Goal: Task Accomplishment & Management: Manage account settings

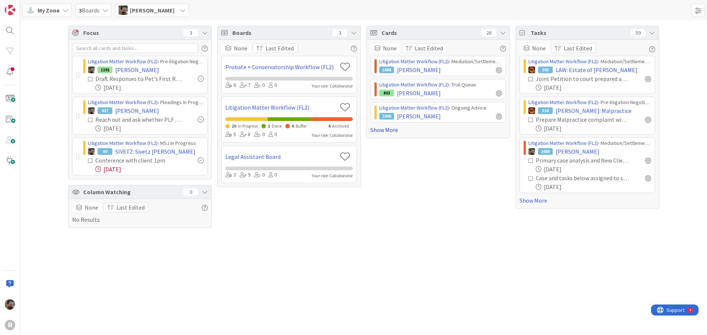
click at [391, 133] on link "Show More" at bounding box center [438, 130] width 136 height 9
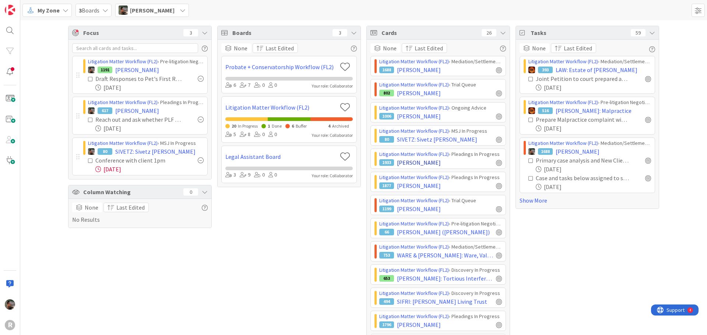
click at [458, 163] on div "1933 AZEVEDO, Dolores" at bounding box center [440, 162] width 123 height 9
click at [425, 162] on span "[PERSON_NAME]" at bounding box center [419, 162] width 44 height 9
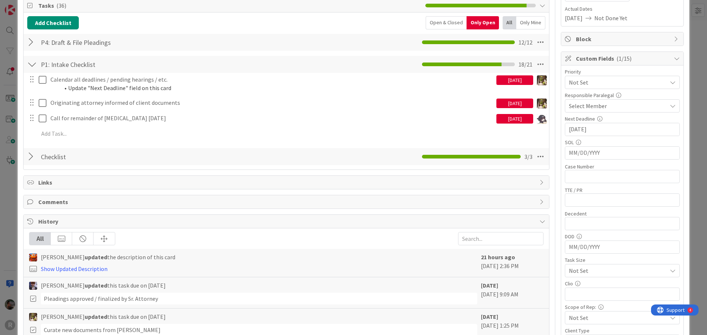
scroll to position [74, 0]
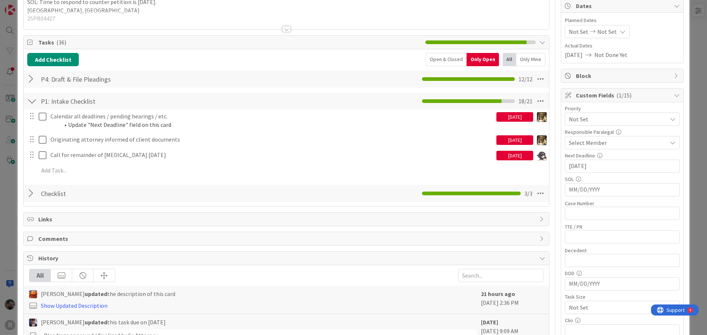
click at [28, 77] on div at bounding box center [32, 79] width 10 height 13
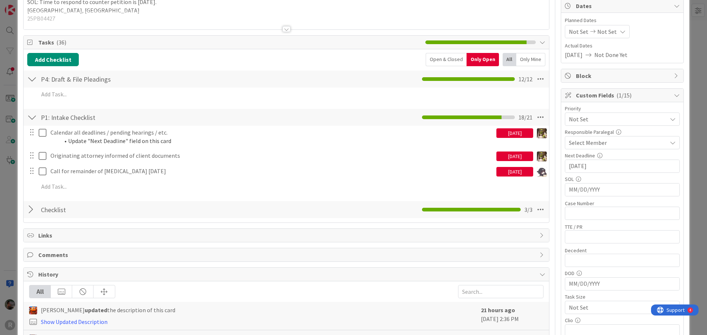
click at [28, 77] on div at bounding box center [32, 79] width 10 height 13
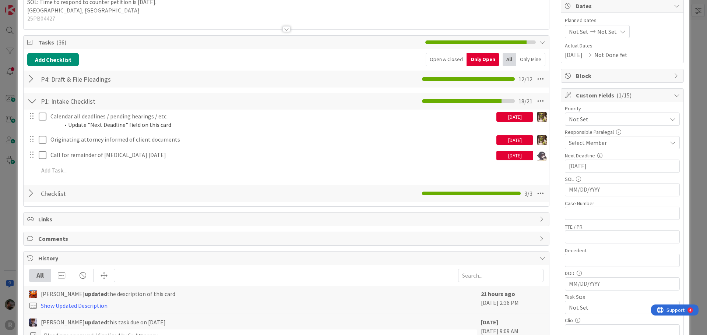
click at [35, 193] on div at bounding box center [32, 193] width 10 height 13
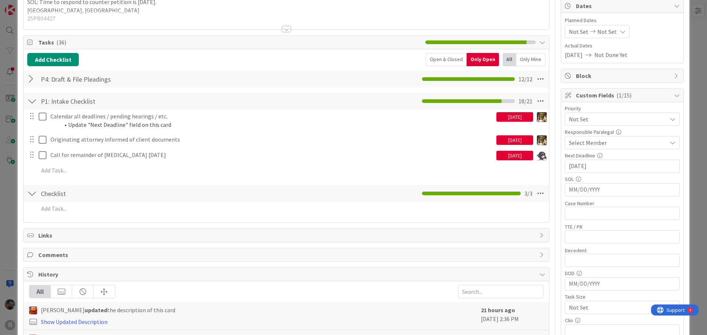
click at [35, 193] on div at bounding box center [32, 193] width 10 height 13
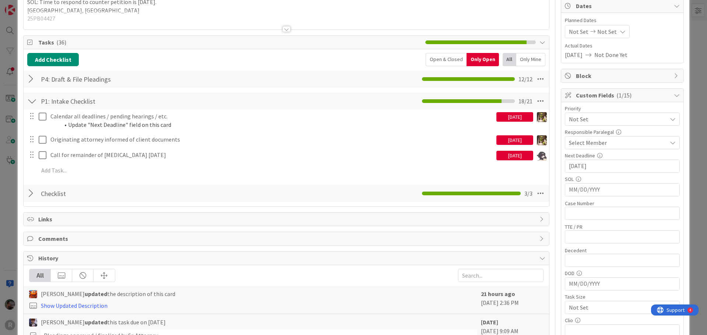
scroll to position [37, 0]
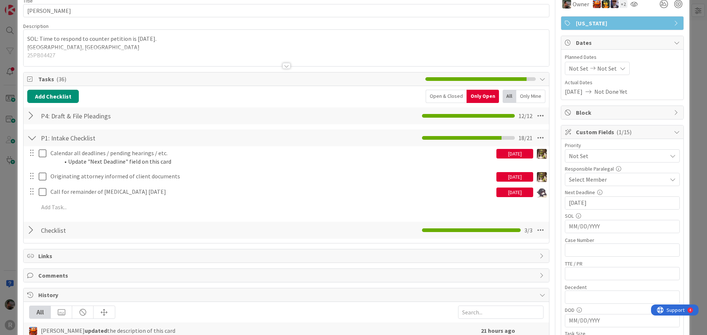
click at [30, 228] on div at bounding box center [32, 230] width 10 height 13
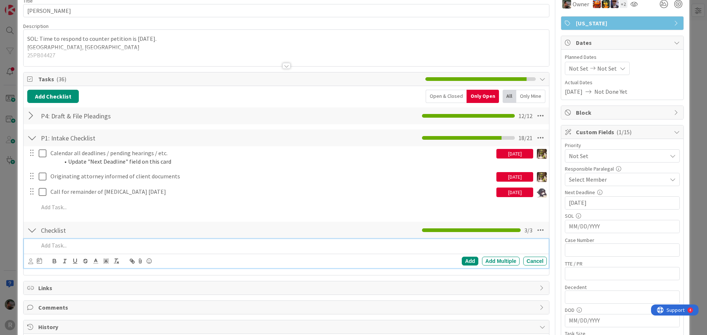
click at [62, 247] on p at bounding box center [291, 246] width 505 height 8
click at [468, 261] on div "Add" at bounding box center [470, 261] width 17 height 9
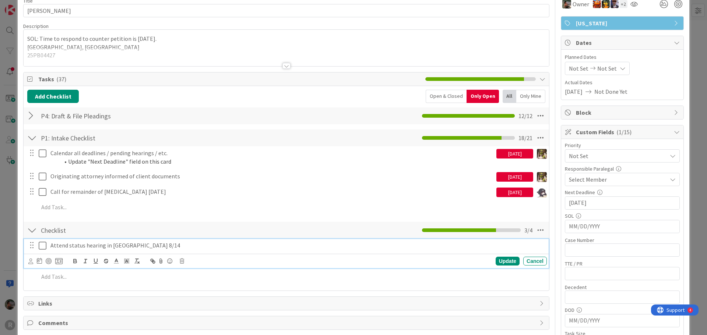
click at [97, 245] on p "Attend status hearing in [GEOGRAPHIC_DATA] 8/14" at bounding box center [296, 246] width 493 height 8
click at [29, 261] on icon at bounding box center [30, 262] width 5 height 6
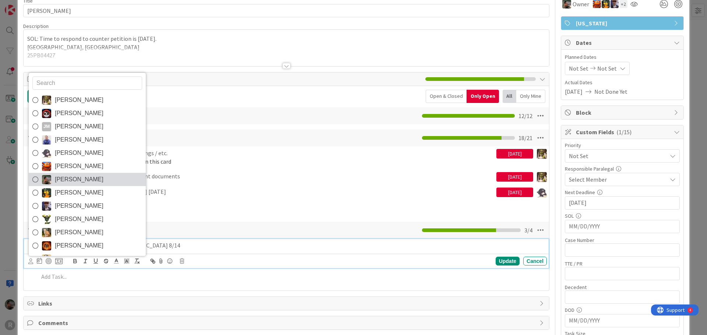
click at [63, 180] on span "[PERSON_NAME]" at bounding box center [79, 179] width 49 height 11
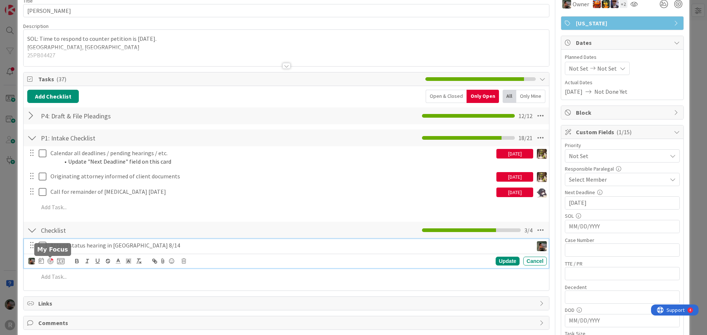
click at [50, 263] on div at bounding box center [51, 262] width 6 height 6
click at [504, 264] on div "Update" at bounding box center [508, 261] width 24 height 9
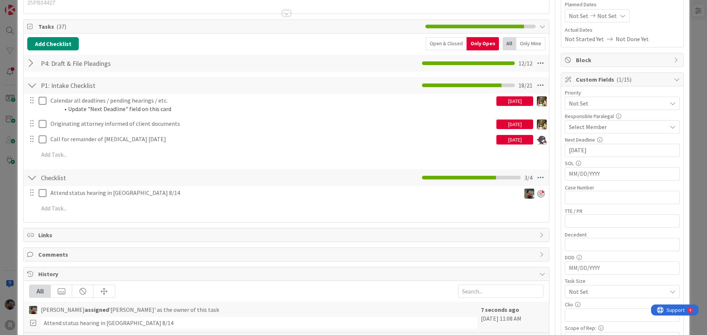
scroll to position [88, 0]
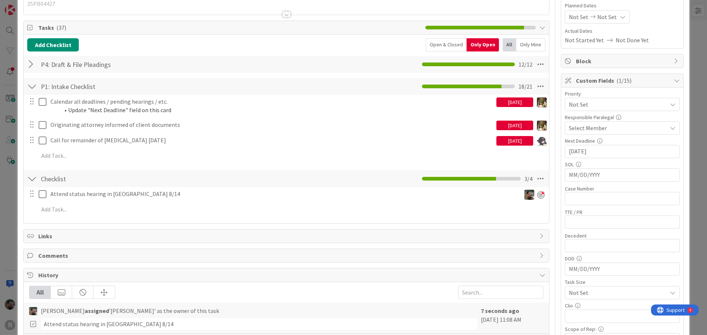
click at [1, 183] on div "ID 1933 Litigation Matter Workflow (FL2) Pleadings In Progress Title 16 / 128 […" at bounding box center [353, 167] width 707 height 335
